Goal: Find specific page/section: Find specific page/section

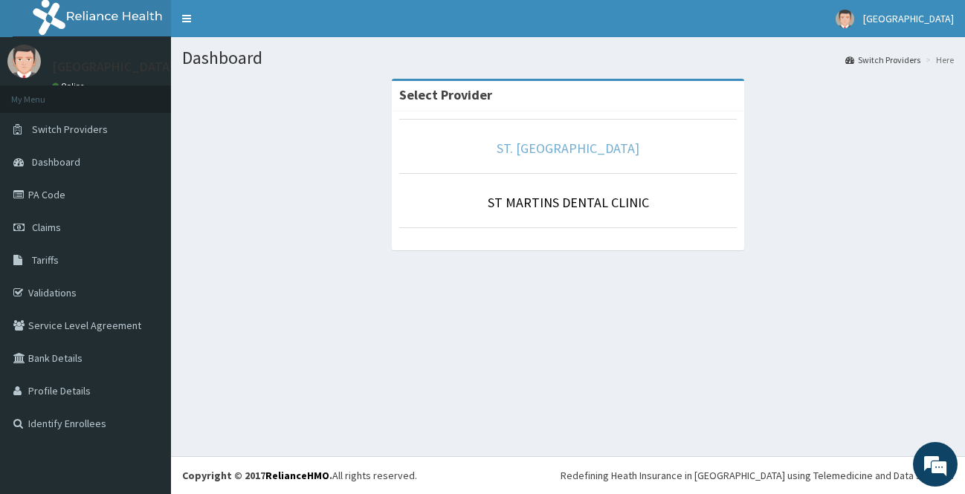
click at [569, 153] on link "ST. [GEOGRAPHIC_DATA]" at bounding box center [568, 148] width 143 height 17
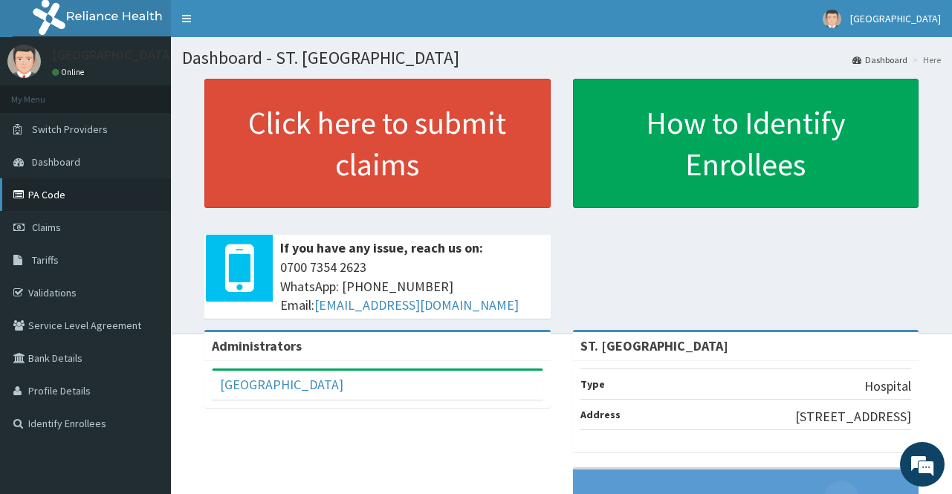
click at [56, 193] on link "PA Code" at bounding box center [85, 194] width 171 height 33
